Goal: Check status: Check status

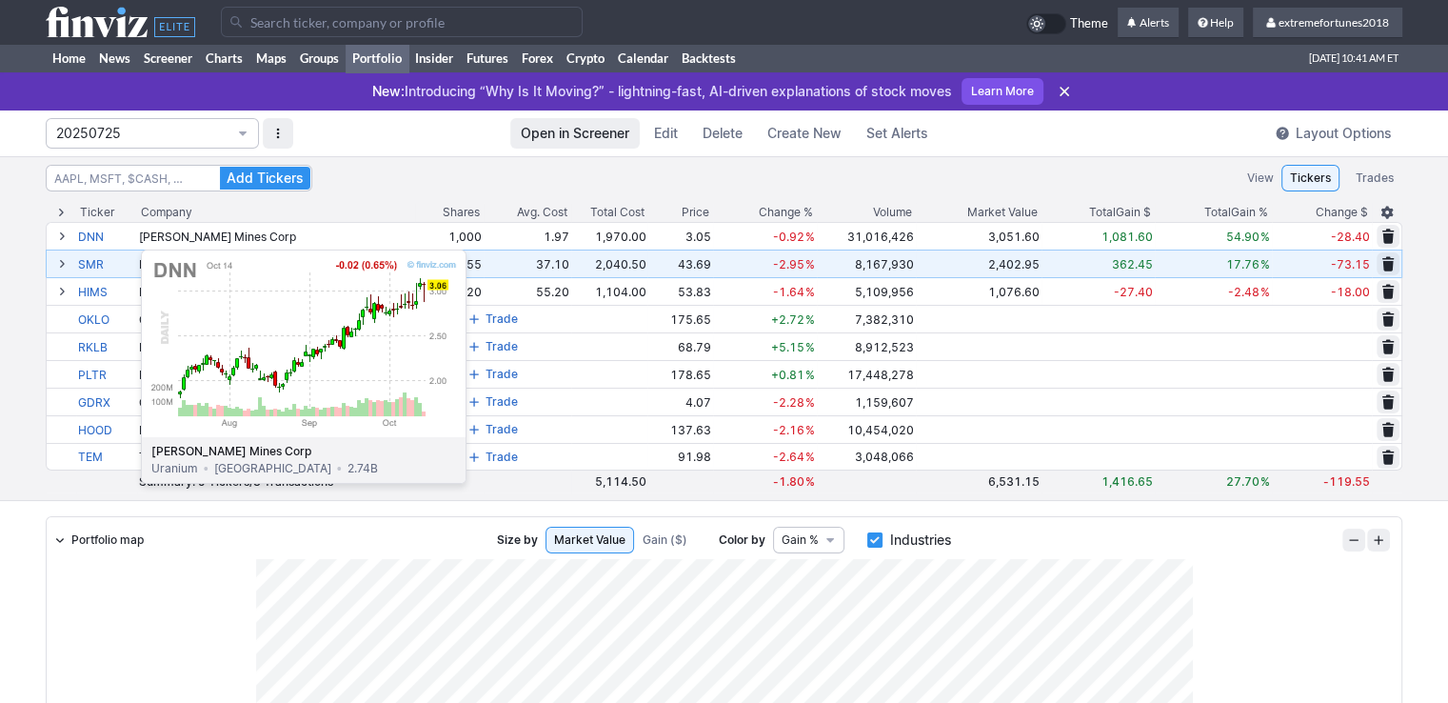
click at [93, 240] on link "DNN" at bounding box center [106, 236] width 57 height 27
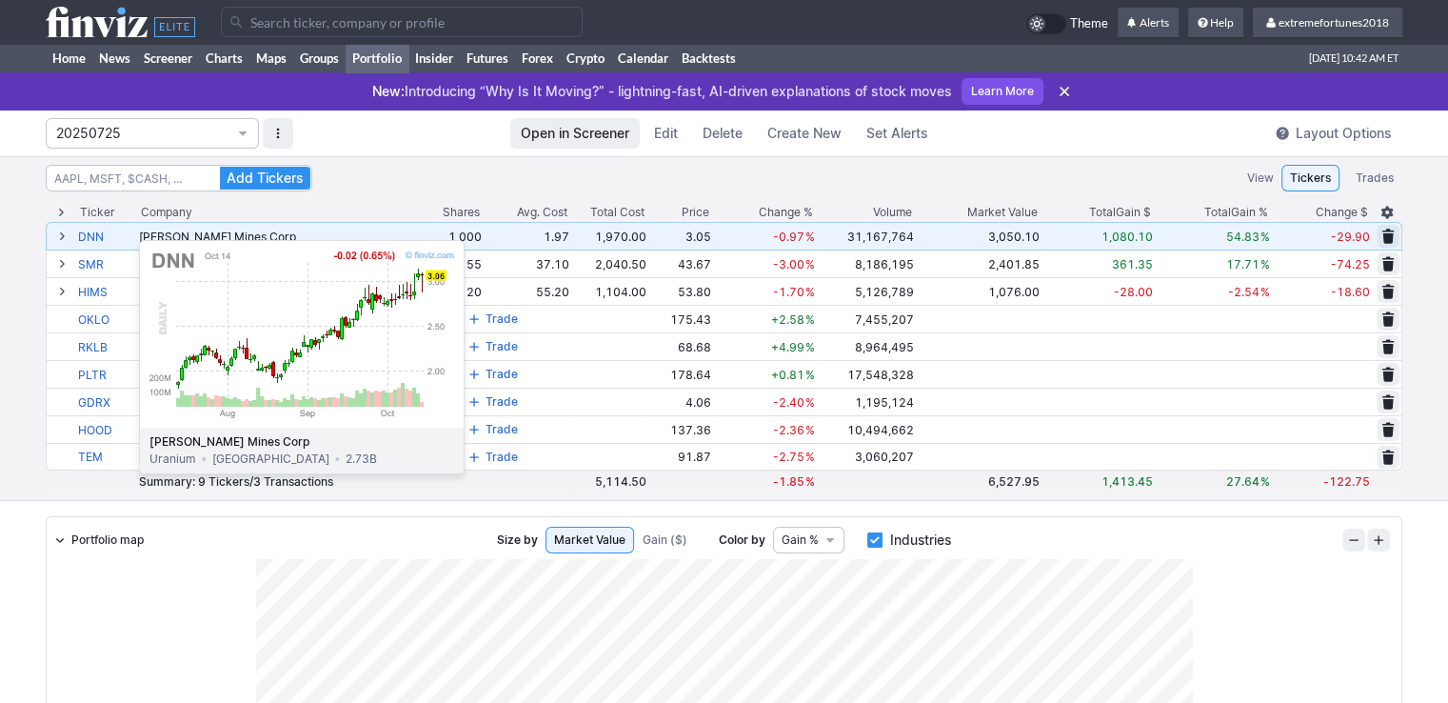
click at [91, 230] on link "DNN" at bounding box center [106, 236] width 57 height 27
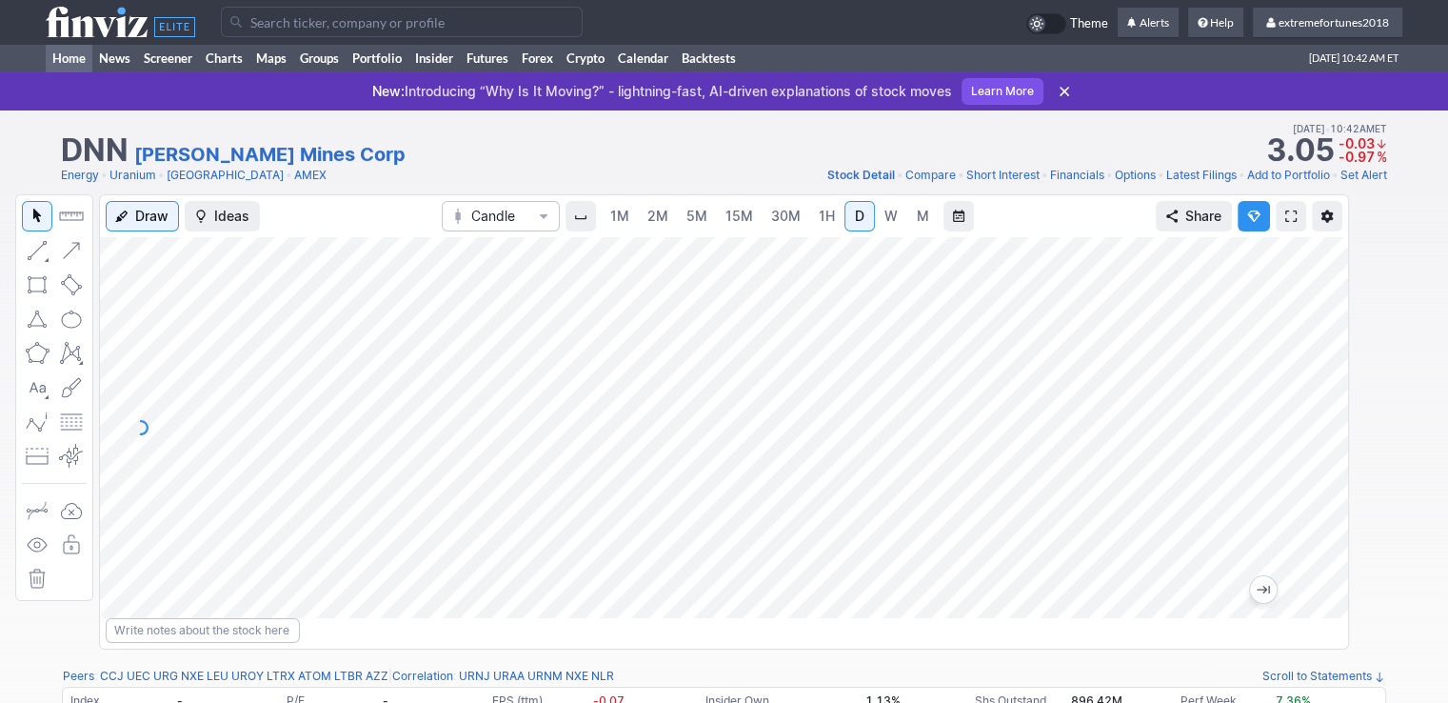
drag, startPoint x: 63, startPoint y: 50, endPoint x: 73, endPoint y: 54, distance: 11.1
click at [63, 50] on link "Home" at bounding box center [69, 58] width 47 height 29
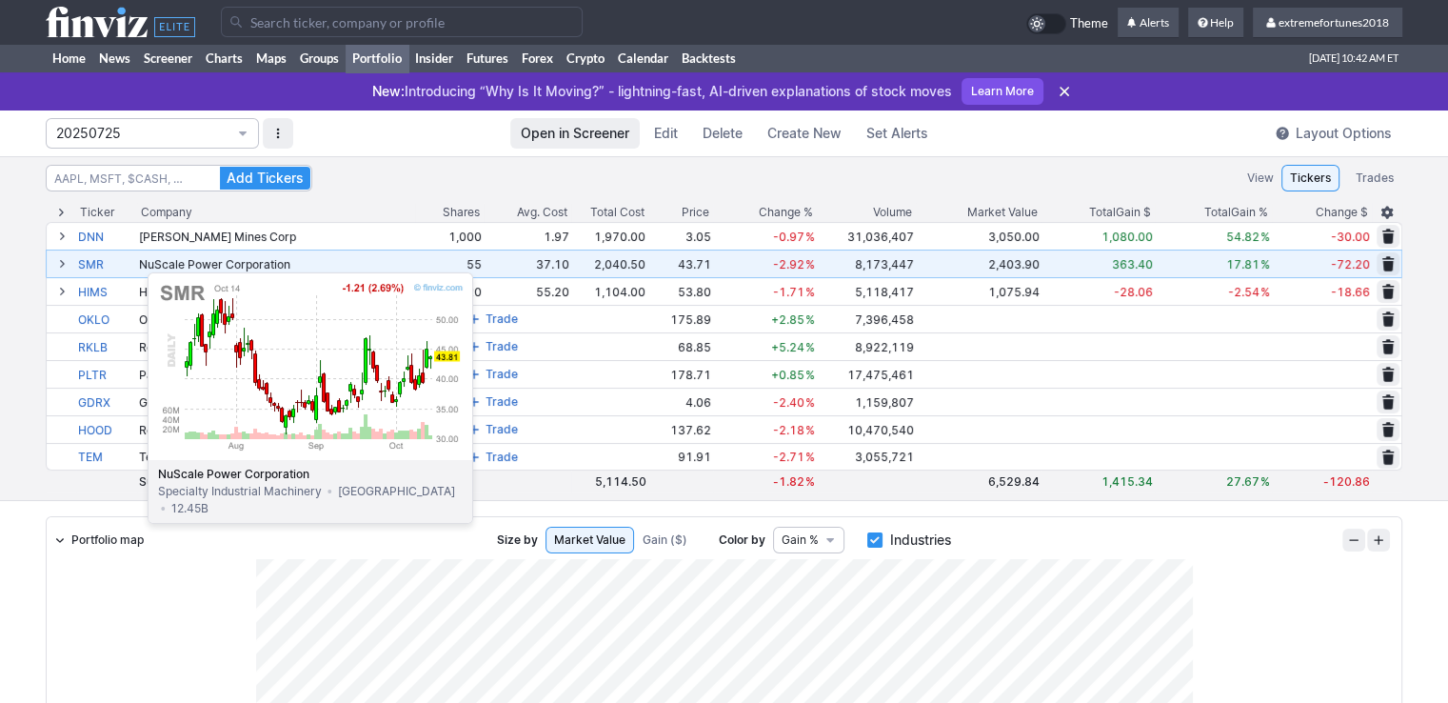
click at [100, 263] on link "SMR" at bounding box center [106, 263] width 57 height 27
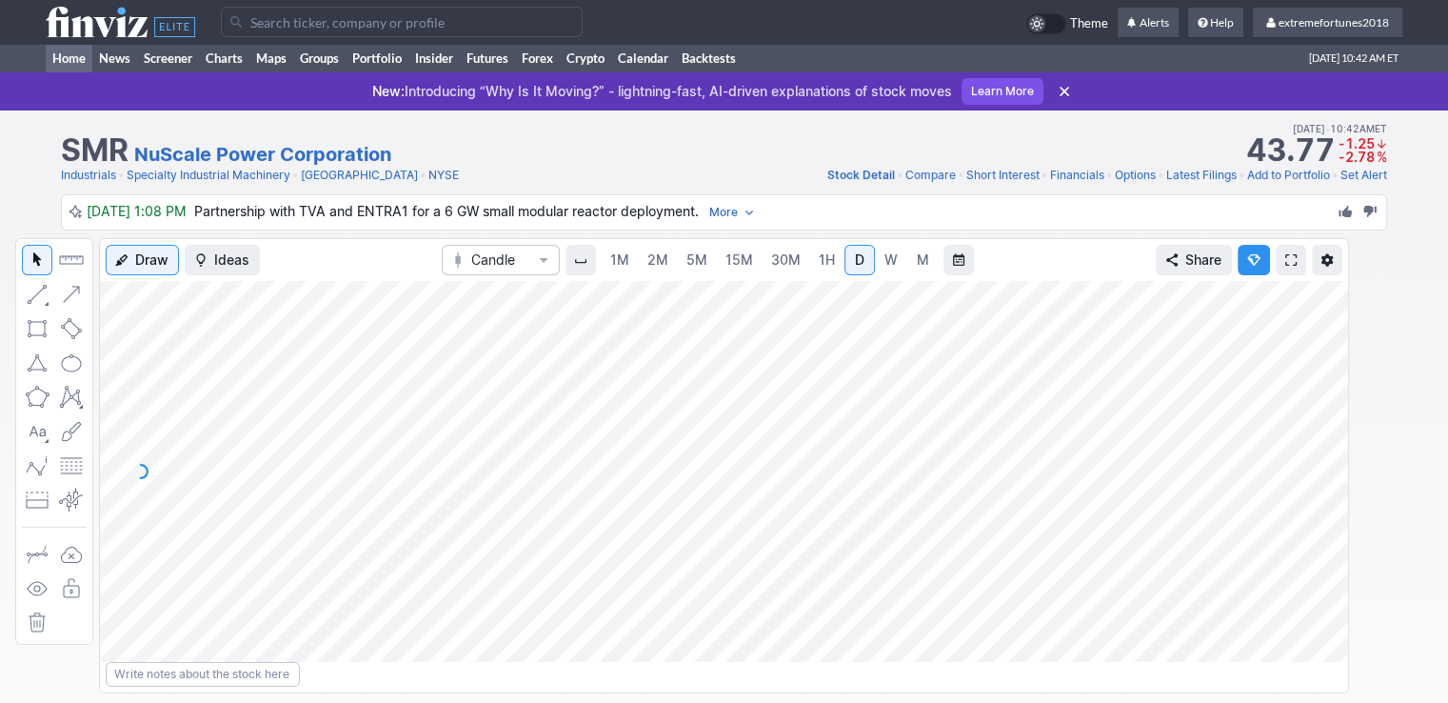
click at [72, 56] on link "Home" at bounding box center [69, 58] width 47 height 29
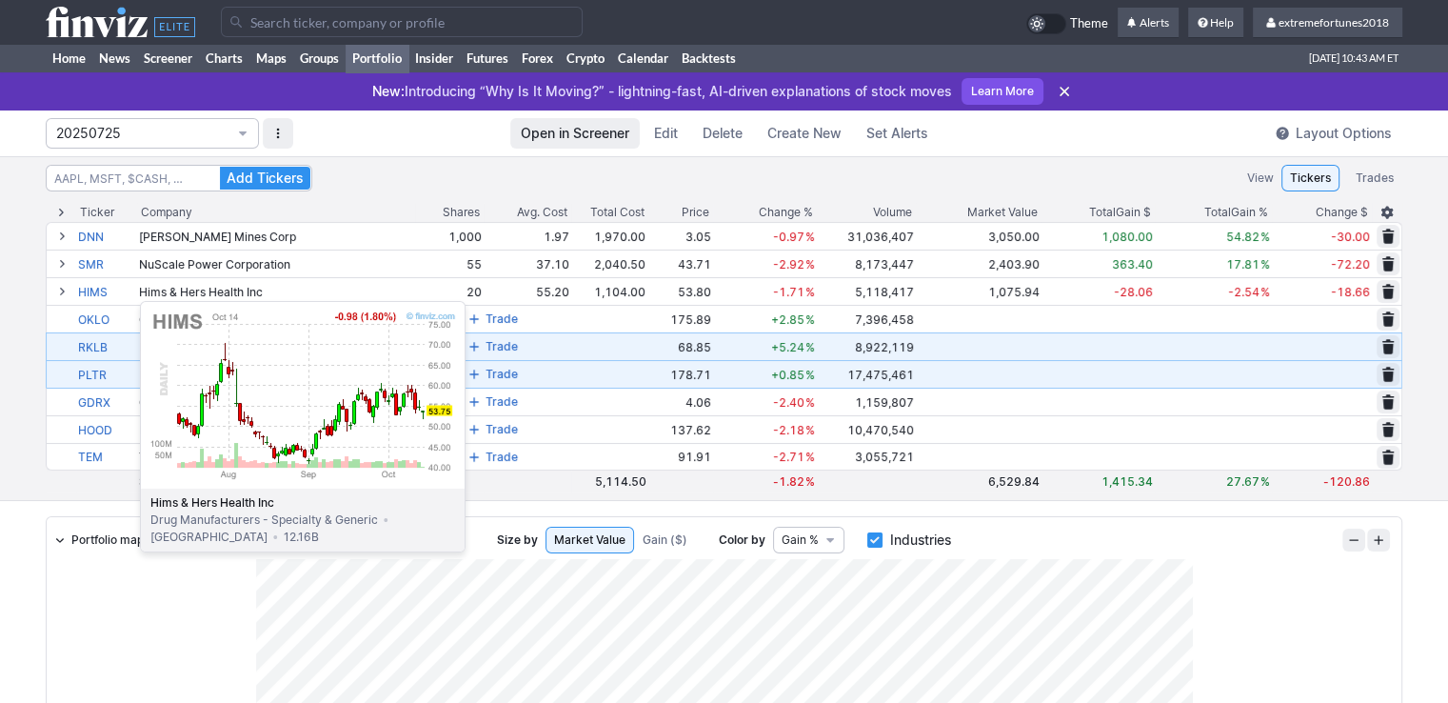
click at [92, 291] on link "HIMS" at bounding box center [106, 291] width 57 height 27
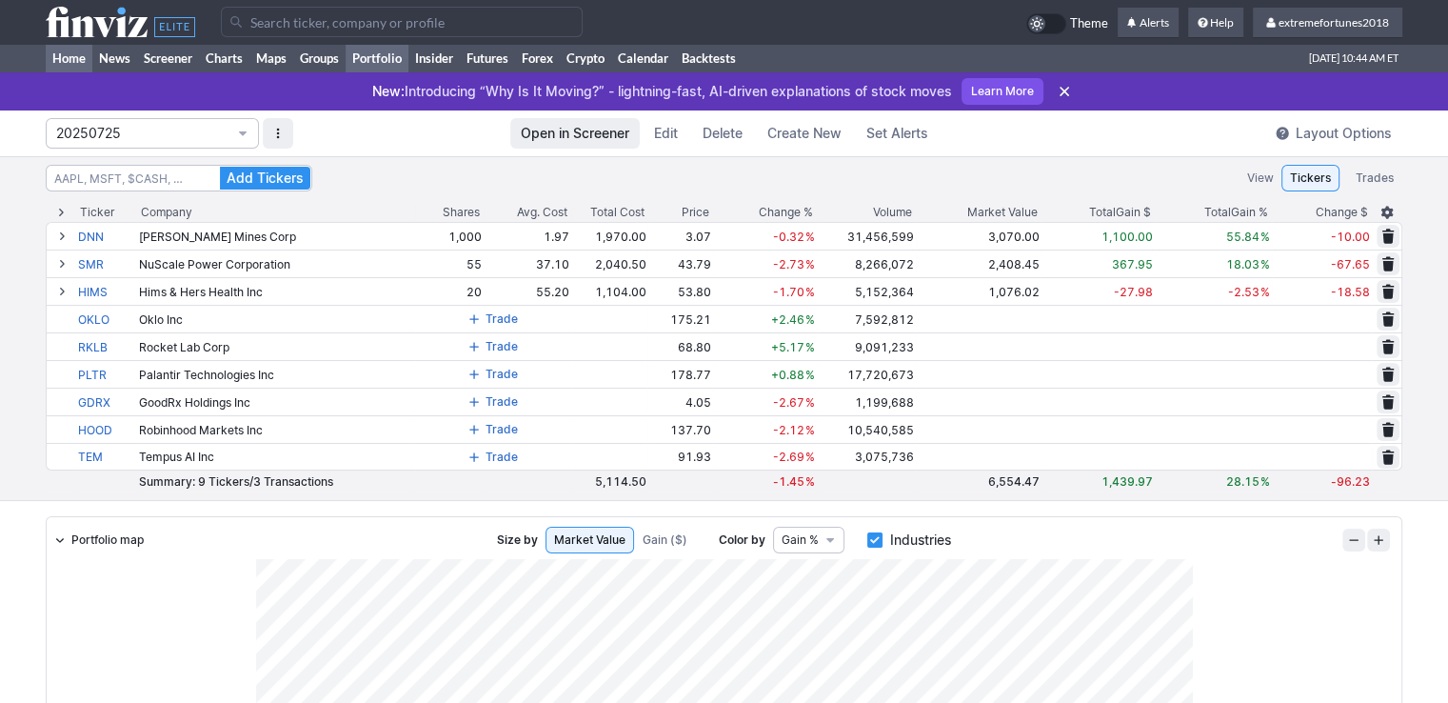
click at [75, 52] on link "Home" at bounding box center [69, 58] width 47 height 29
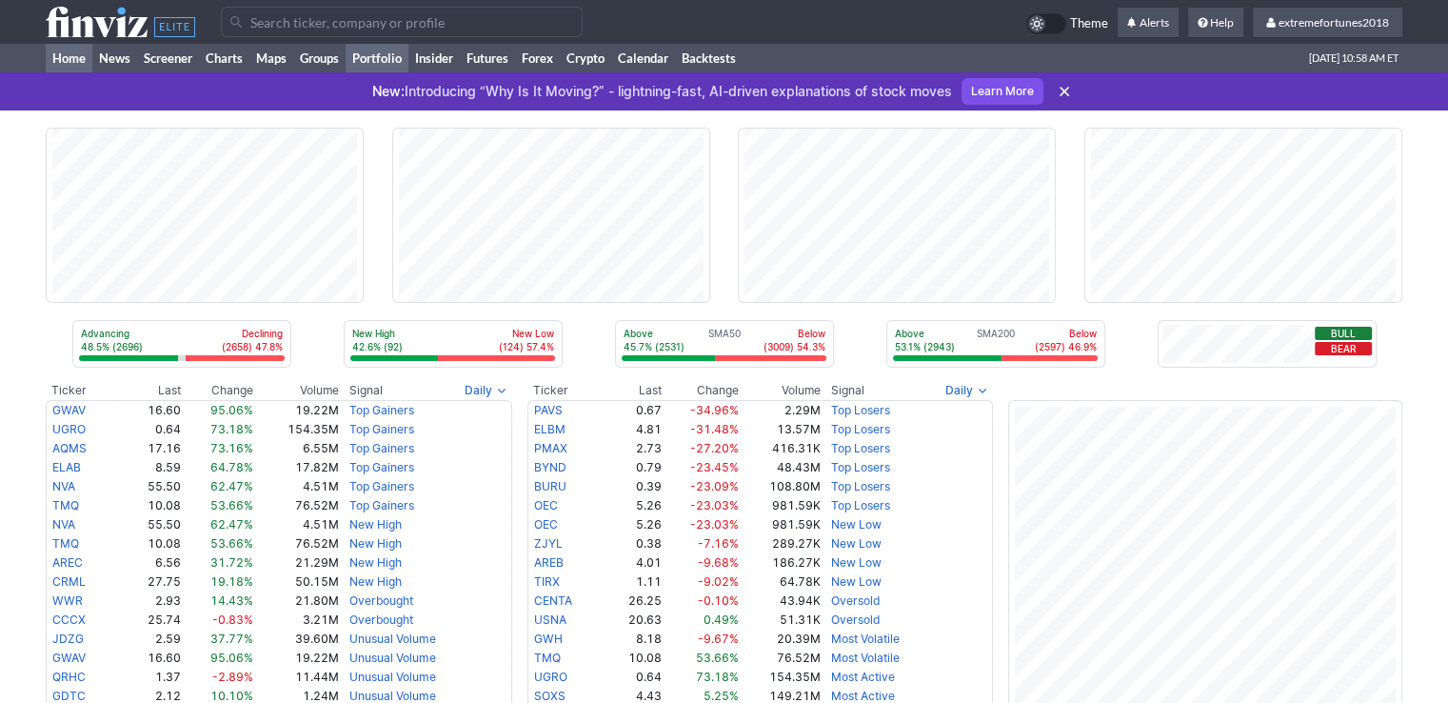
click at [381, 54] on link "Portfolio" at bounding box center [377, 58] width 63 height 29
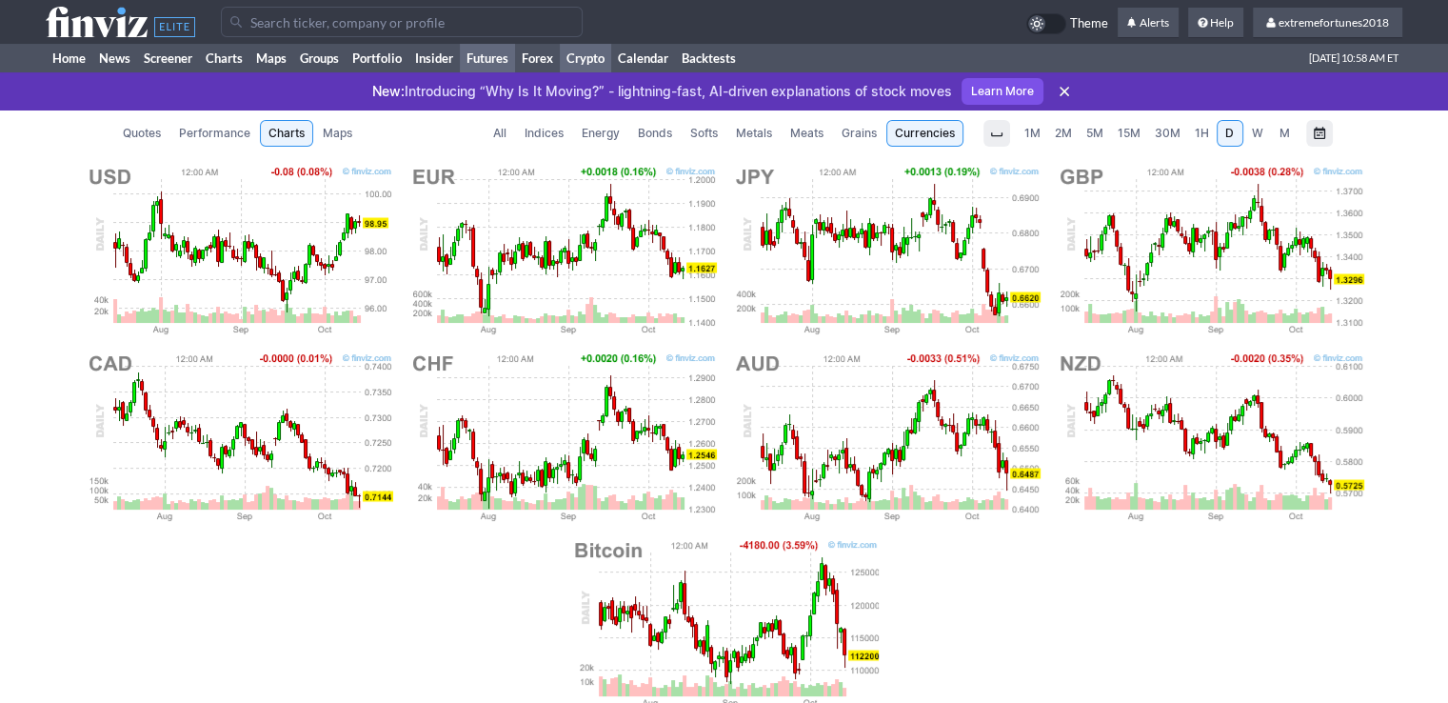
click at [598, 62] on link "Crypto" at bounding box center [585, 58] width 51 height 29
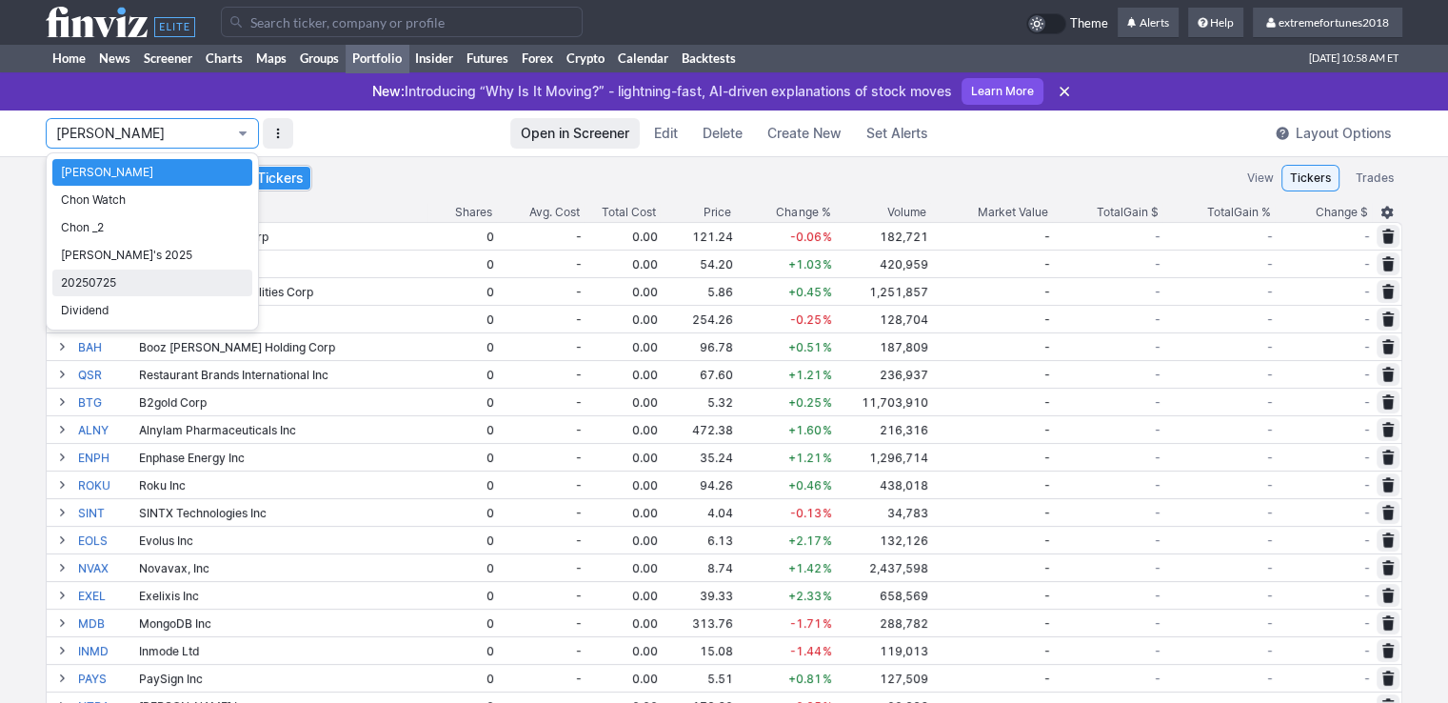
click at [137, 280] on span "20250725" at bounding box center [152, 282] width 183 height 19
